Goal: Use online tool/utility: Utilize a website feature to perform a specific function

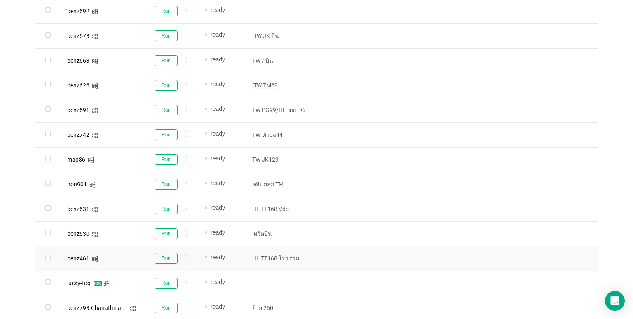
scroll to position [338, 0]
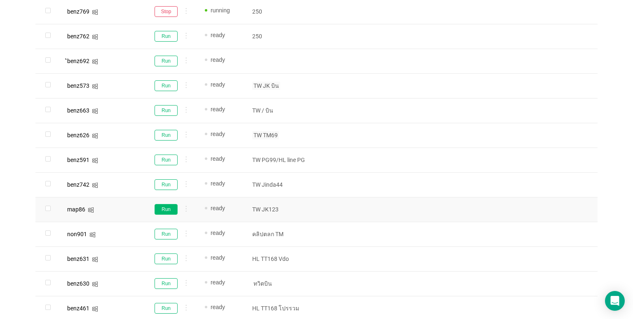
click at [172, 206] on button "Run" at bounding box center [166, 209] width 23 height 11
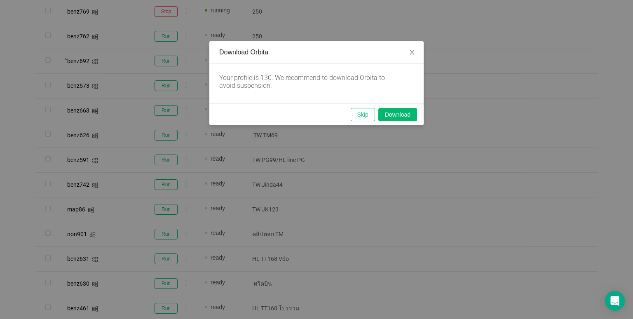
click at [357, 113] on button "Skip" at bounding box center [363, 114] width 24 height 13
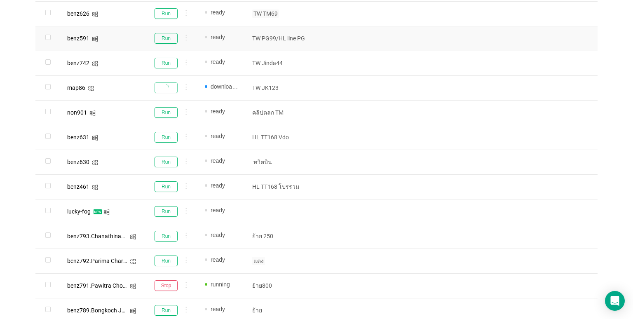
scroll to position [503, 0]
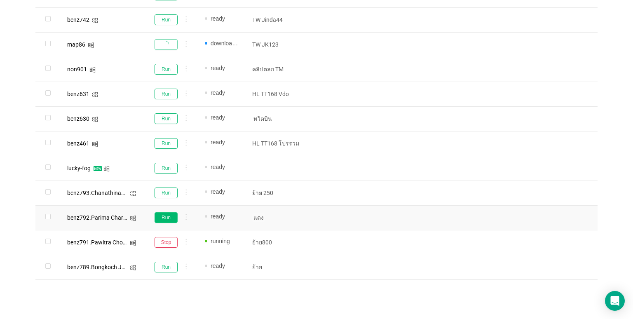
click at [164, 219] on button "Run" at bounding box center [166, 217] width 23 height 11
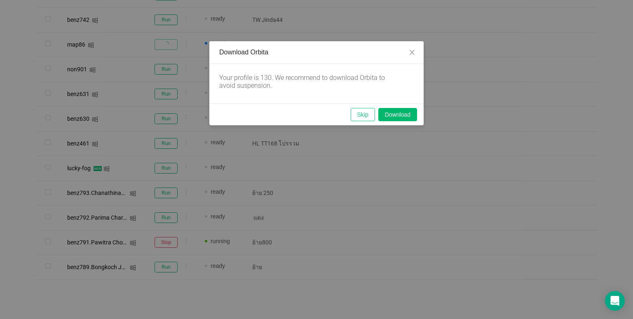
click at [356, 114] on button "Skip" at bounding box center [363, 114] width 24 height 13
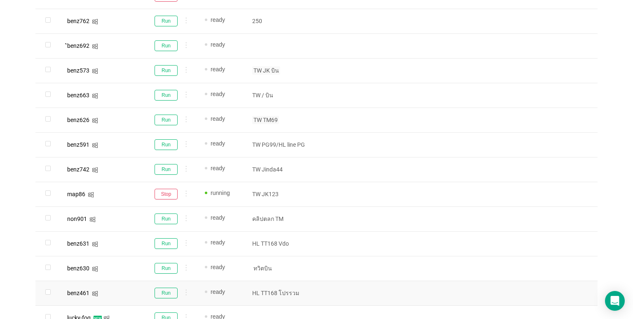
scroll to position [338, 0]
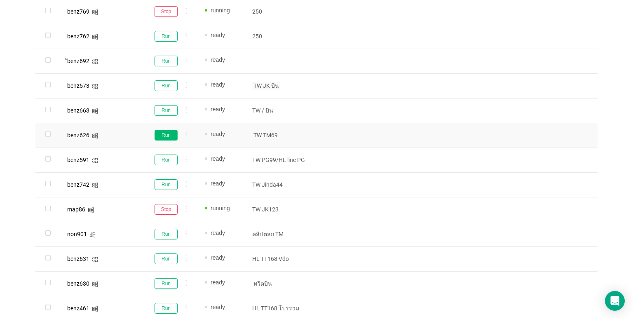
click at [157, 130] on button "Run" at bounding box center [166, 135] width 23 height 11
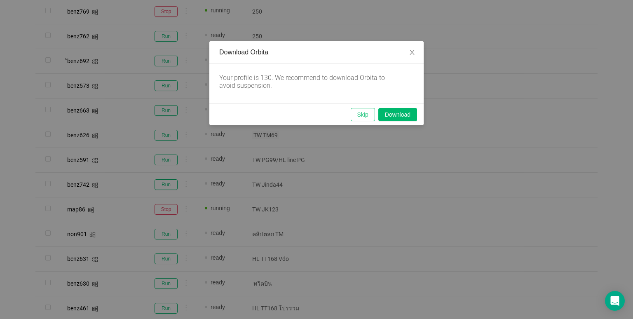
click at [360, 110] on button "Skip" at bounding box center [363, 114] width 24 height 13
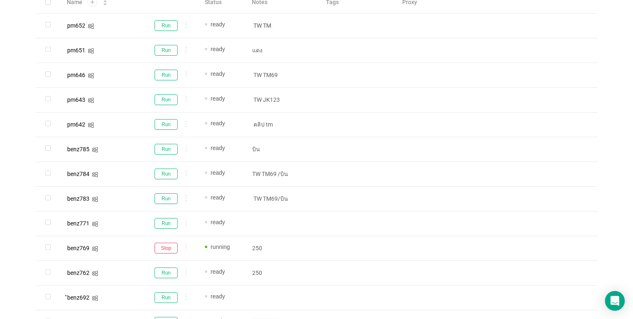
scroll to position [90, 0]
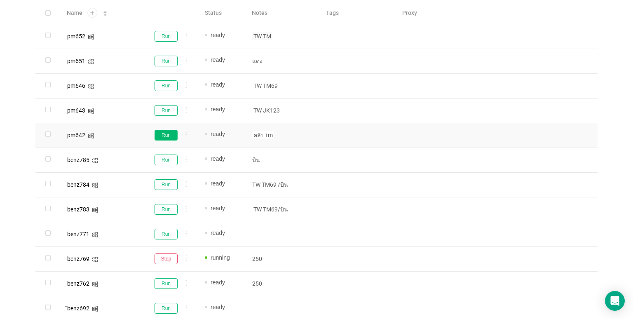
click at [164, 134] on button "Run" at bounding box center [166, 135] width 23 height 11
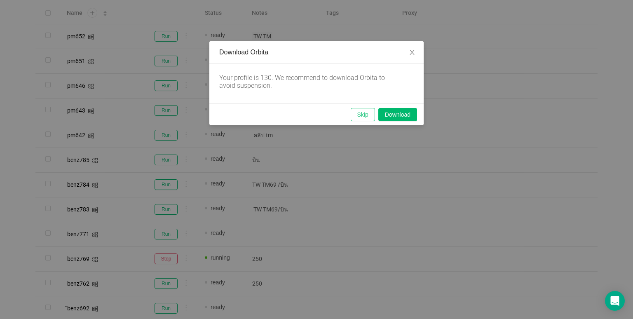
click at [355, 109] on button "Skip" at bounding box center [363, 114] width 24 height 13
